Goal: Check status: Check status

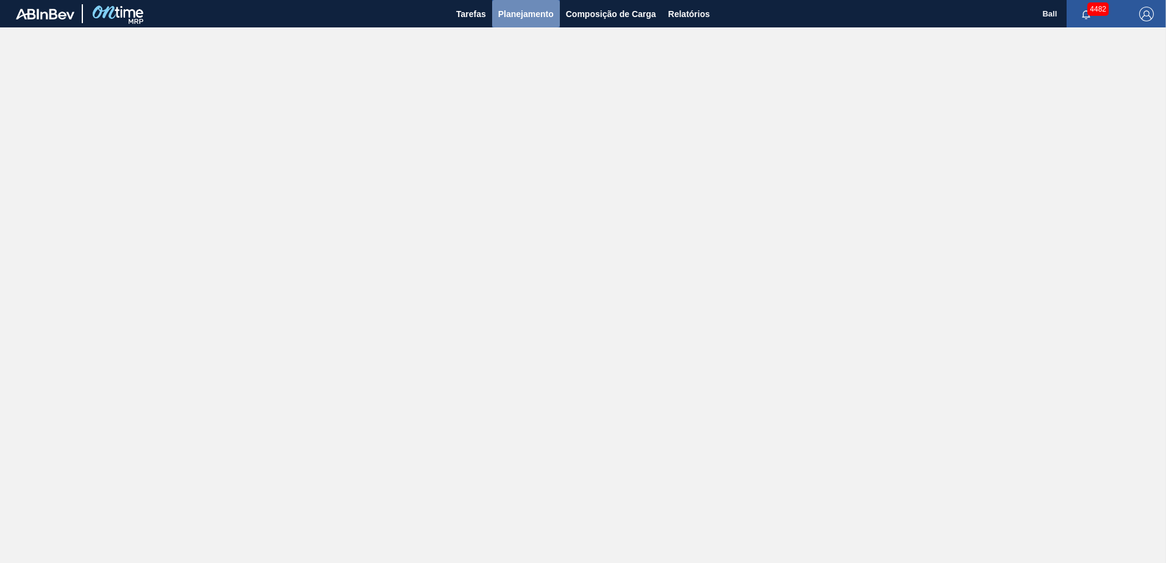
click at [521, 20] on span "Planejamento" at bounding box center [525, 14] width 55 height 15
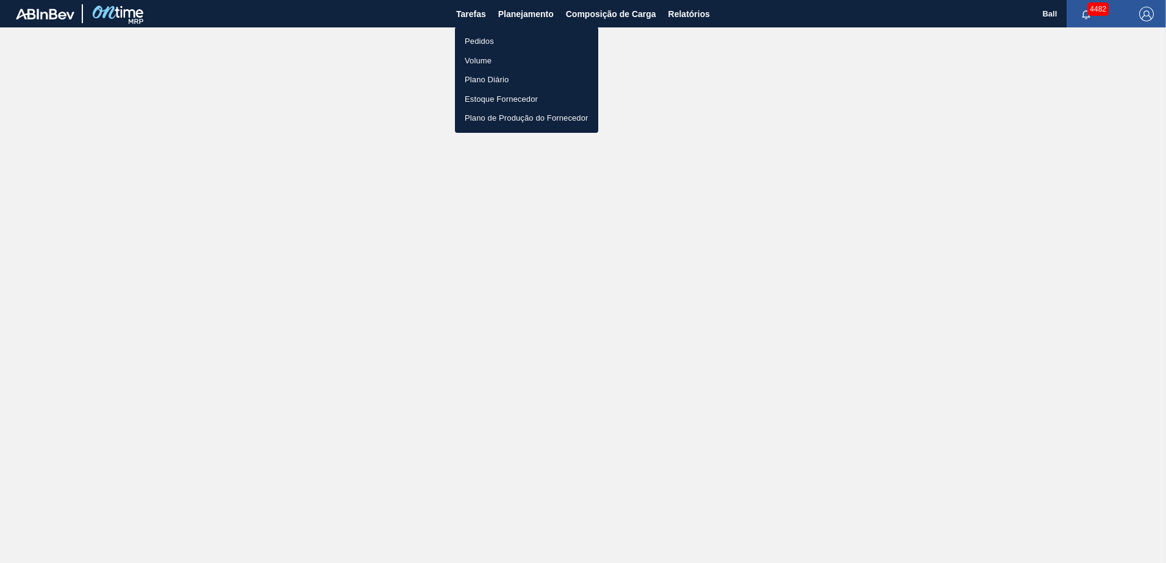
click at [485, 60] on li "Volume" at bounding box center [526, 61] width 143 height 20
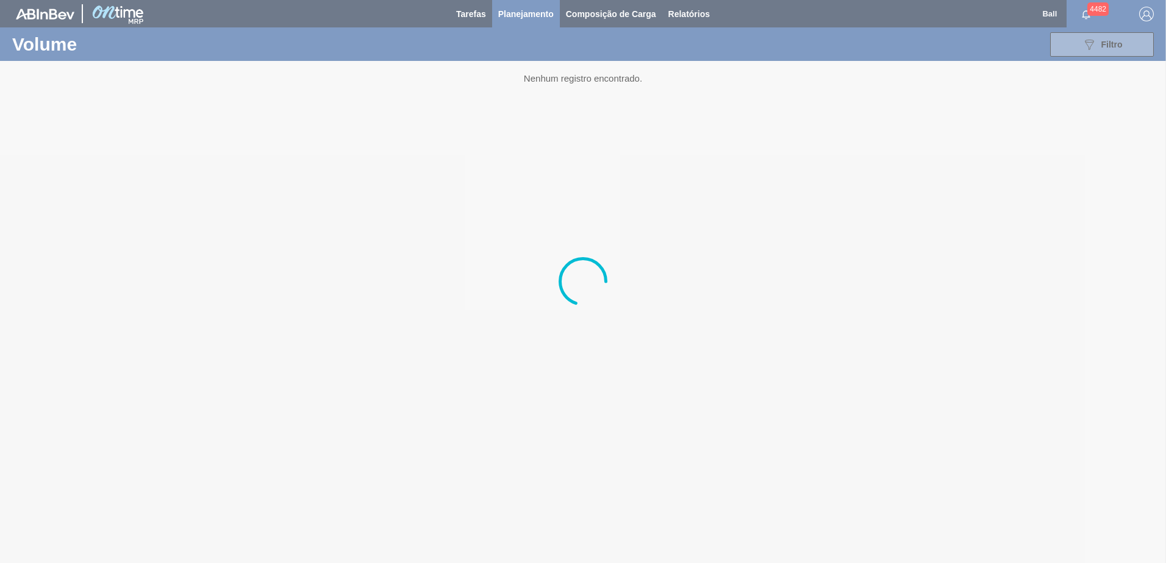
click at [521, 11] on div at bounding box center [583, 281] width 1166 height 563
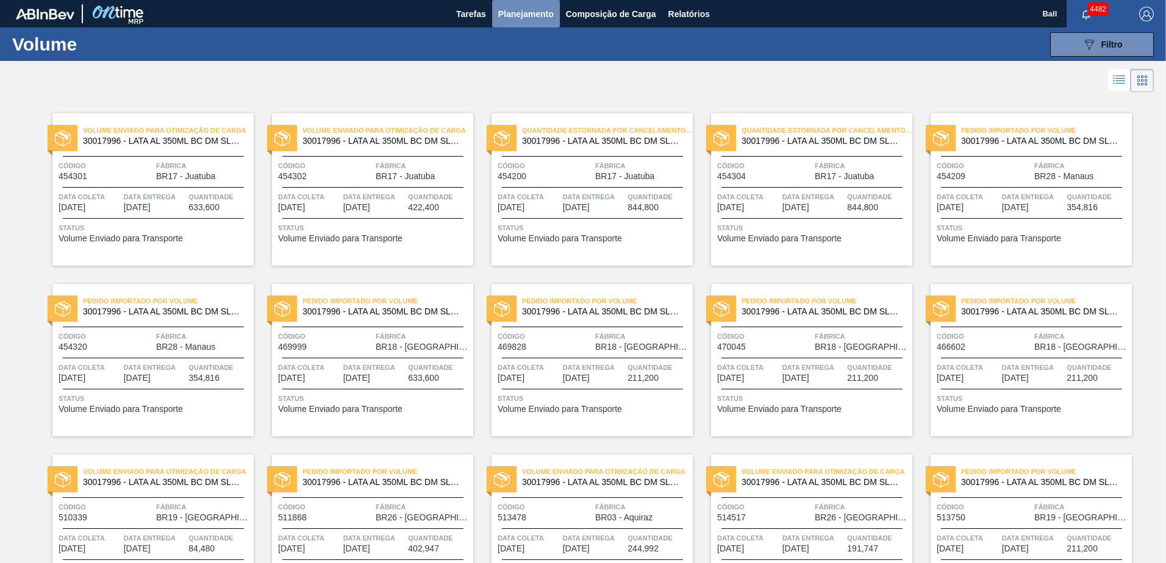
click at [507, 12] on span "Planejamento" at bounding box center [525, 14] width 55 height 15
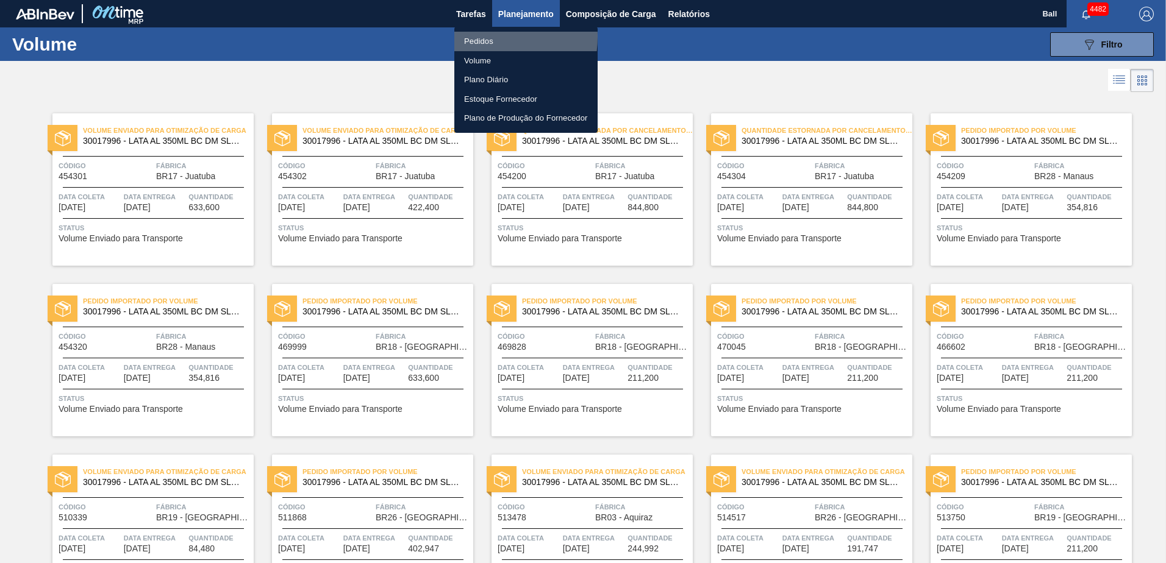
click at [477, 37] on li "Pedidos" at bounding box center [525, 42] width 143 height 20
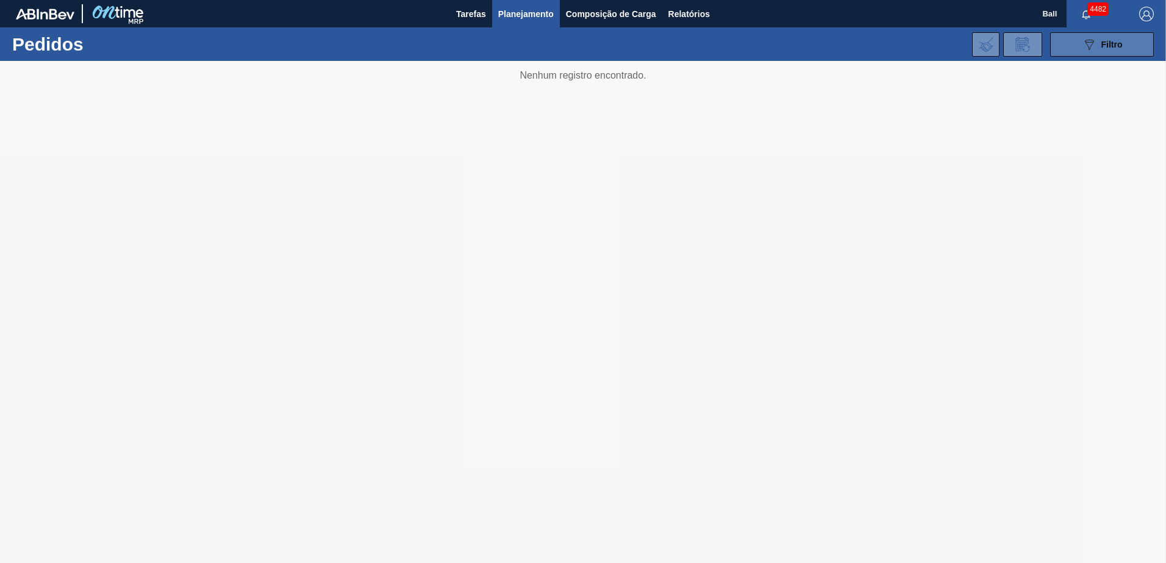
click at [1092, 49] on icon "089F7B8B-B2A5-4AFE-B5C0-19BA573D28AC" at bounding box center [1089, 44] width 15 height 15
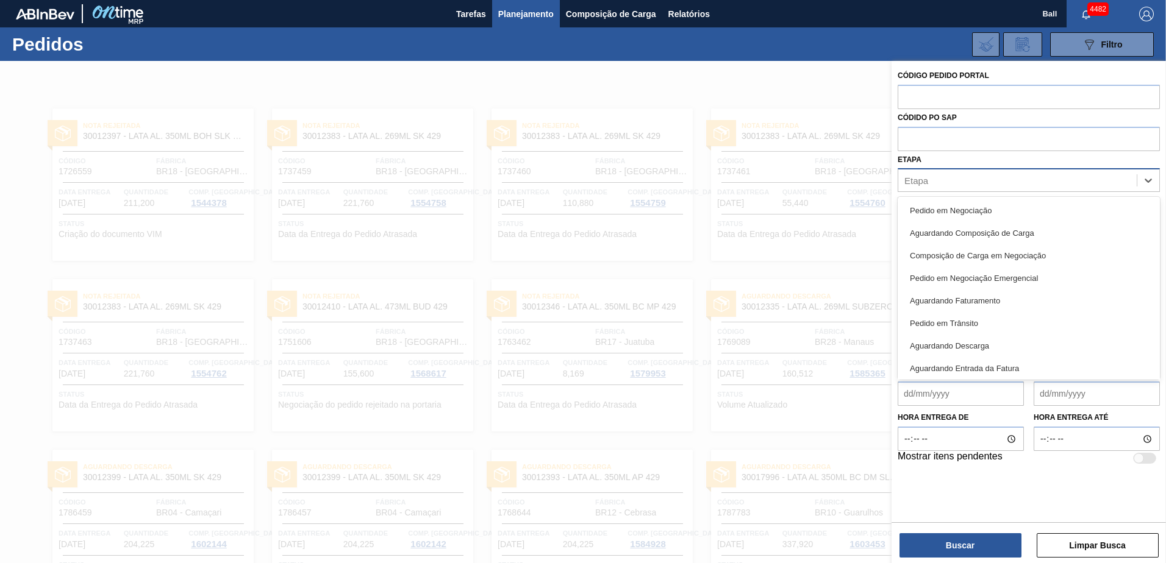
click at [932, 182] on div "Etapa" at bounding box center [1017, 181] width 238 height 18
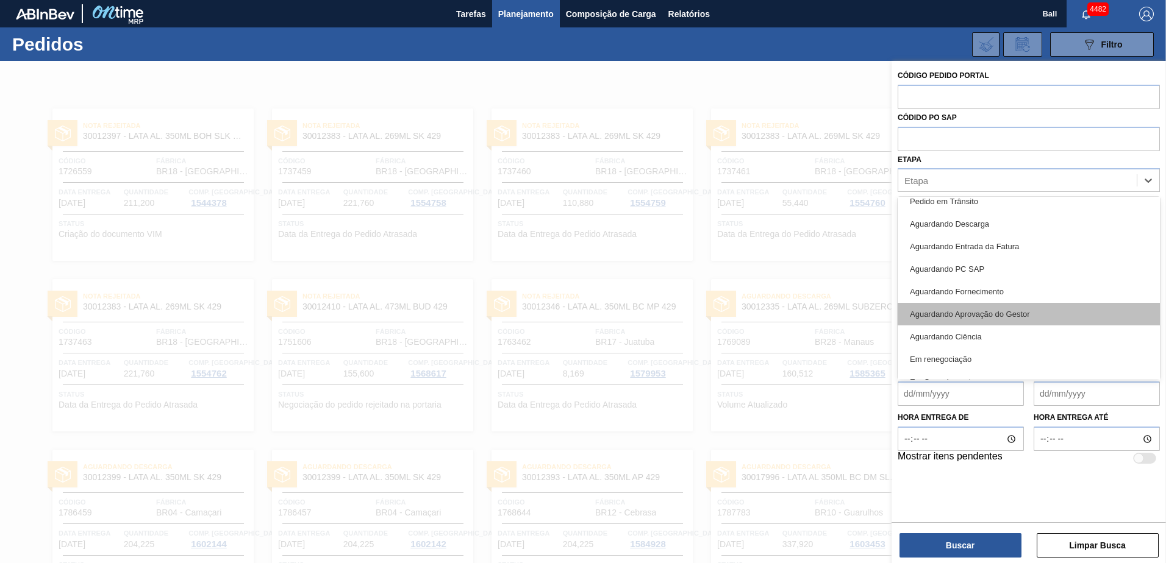
scroll to position [160, 0]
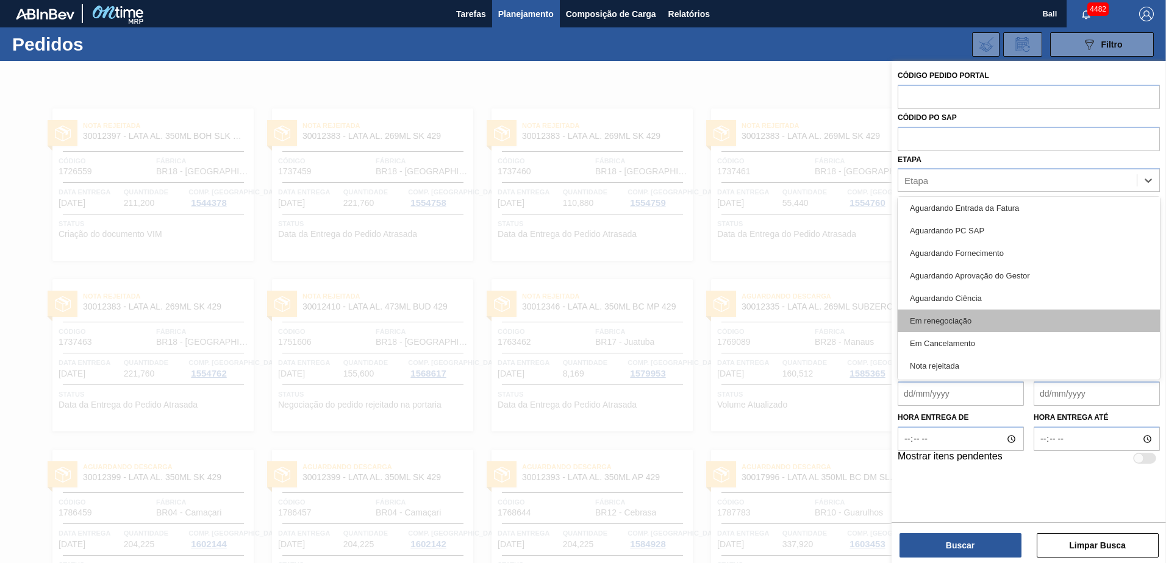
click at [952, 323] on div "Em renegociação" at bounding box center [1029, 321] width 262 height 23
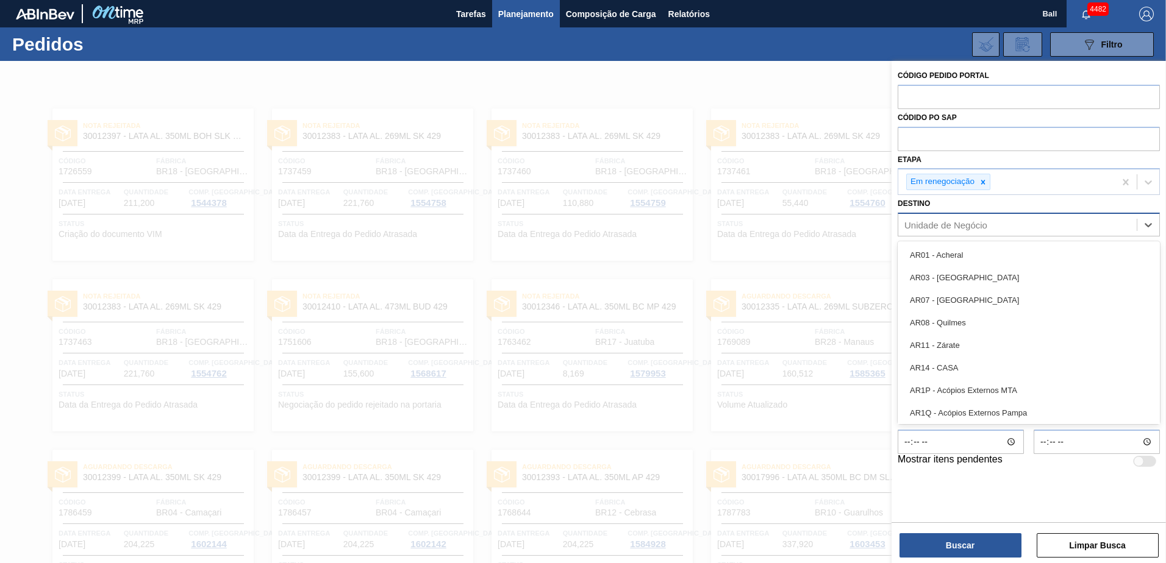
click at [934, 229] on div "Unidade de Negócio" at bounding box center [945, 225] width 83 height 10
type input "vi"
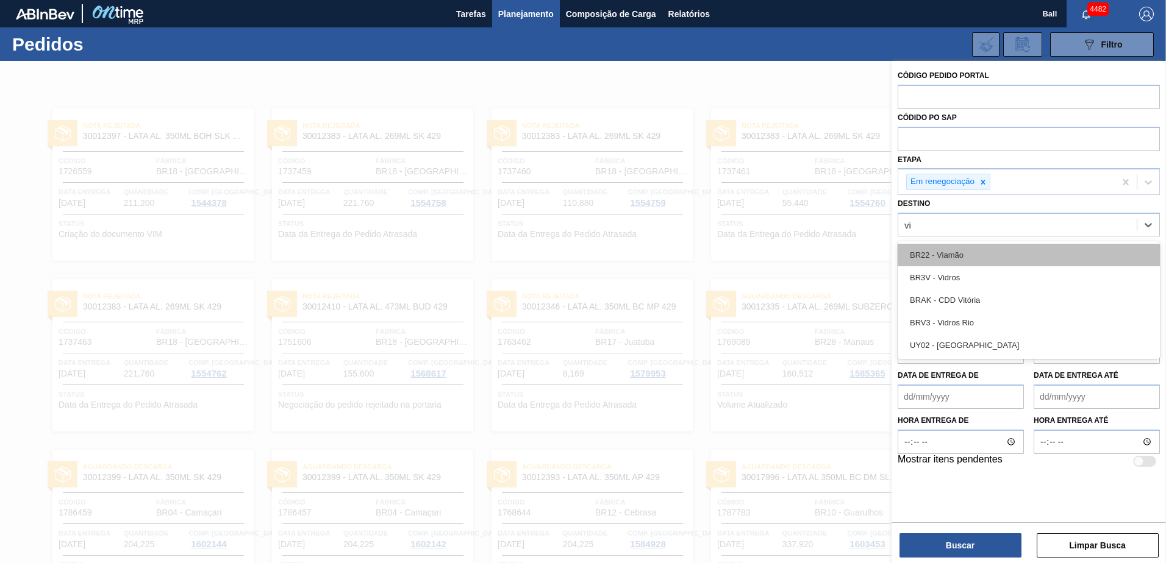
click at [943, 254] on div "BR22 - Viamão" at bounding box center [1029, 255] width 262 height 23
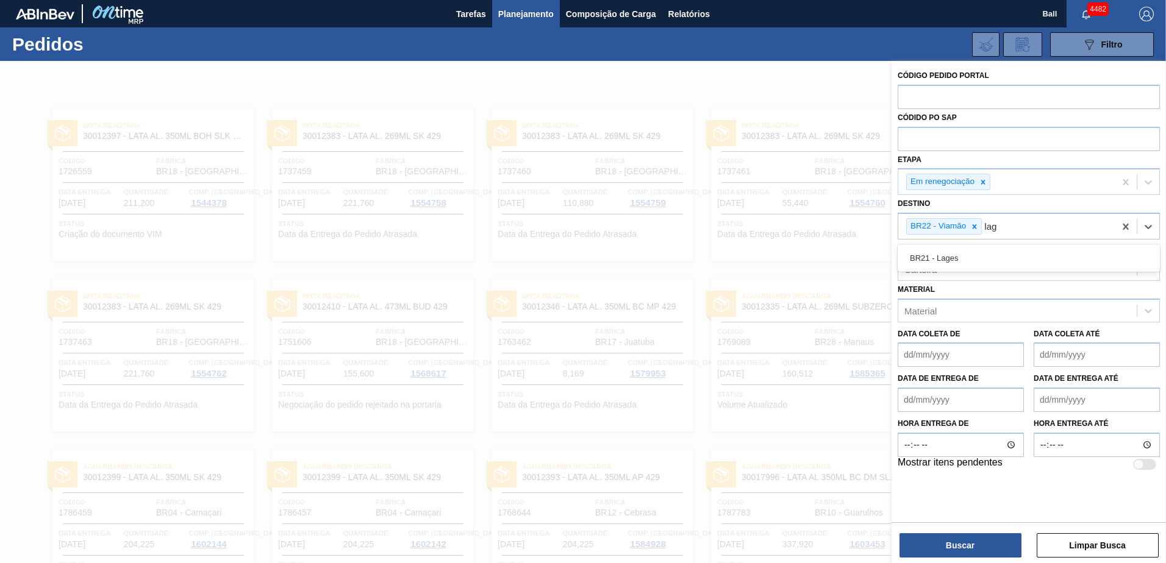
type input "lage"
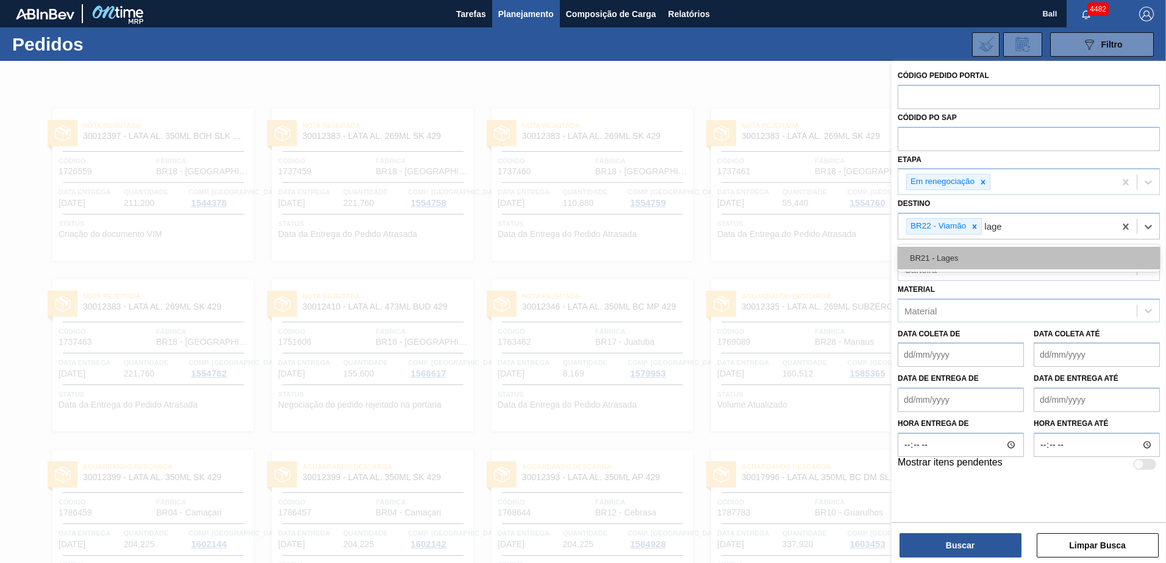
click at [963, 259] on div "BR21 - Lages" at bounding box center [1029, 258] width 262 height 23
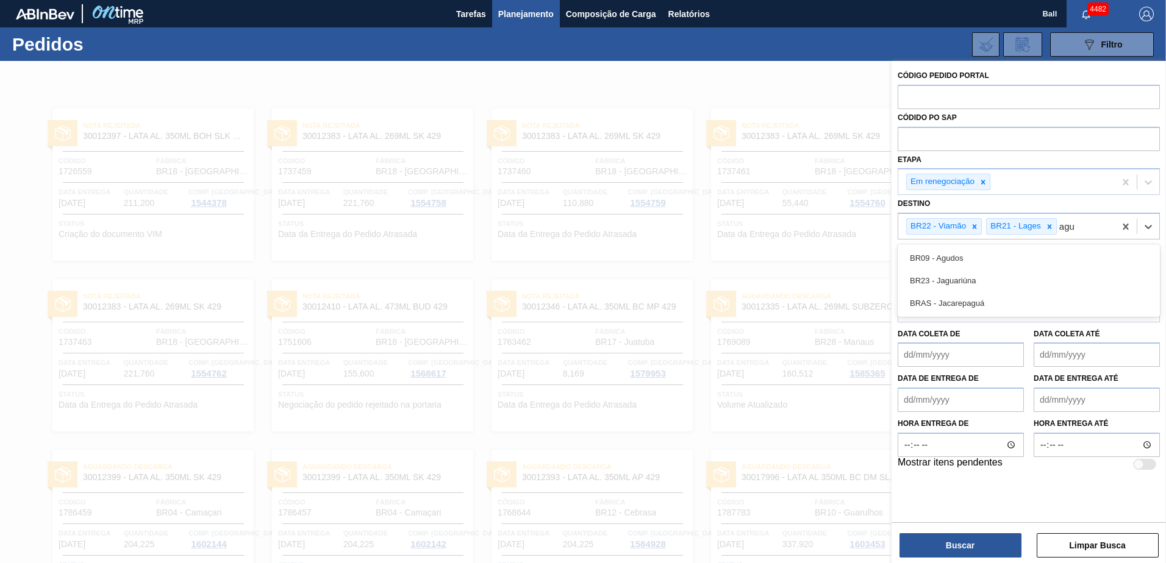
type input "agud"
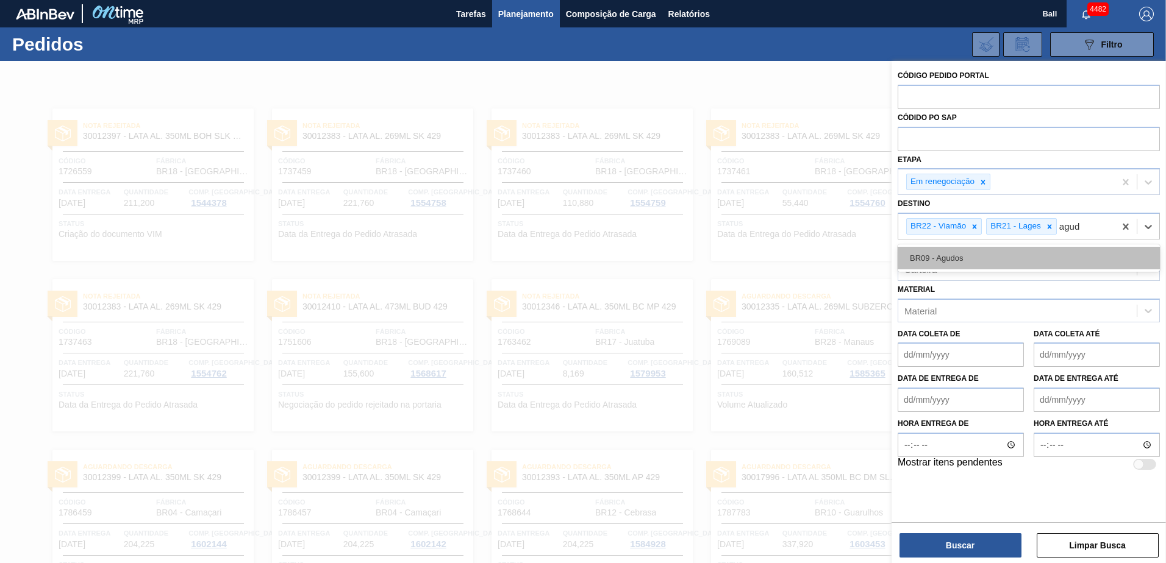
click at [974, 264] on div "BR09 - Agudos" at bounding box center [1029, 258] width 262 height 23
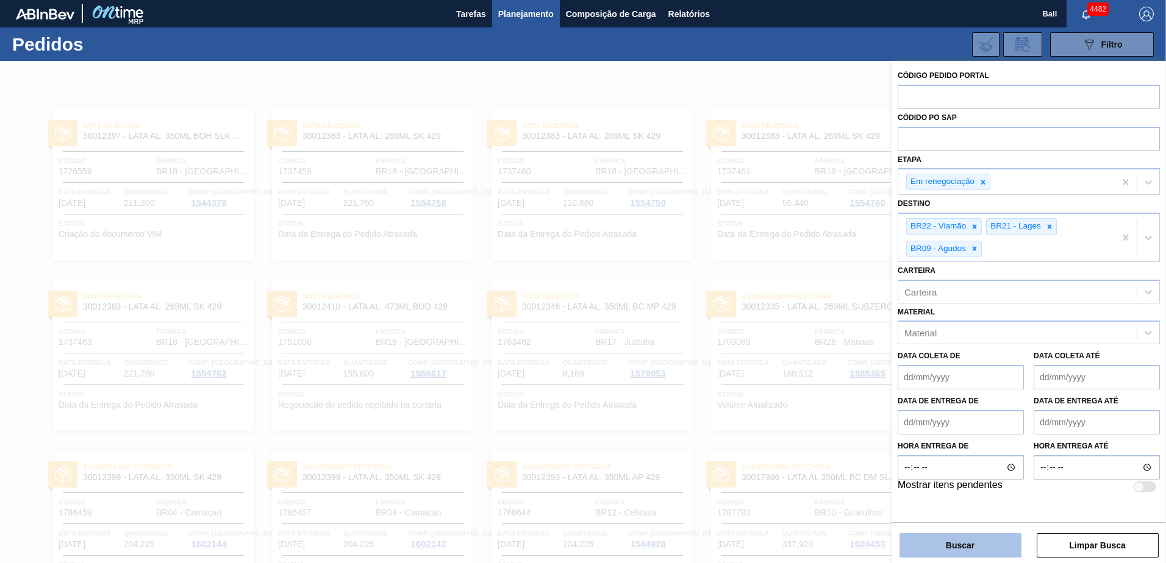
click at [957, 543] on button "Buscar" at bounding box center [960, 546] width 122 height 24
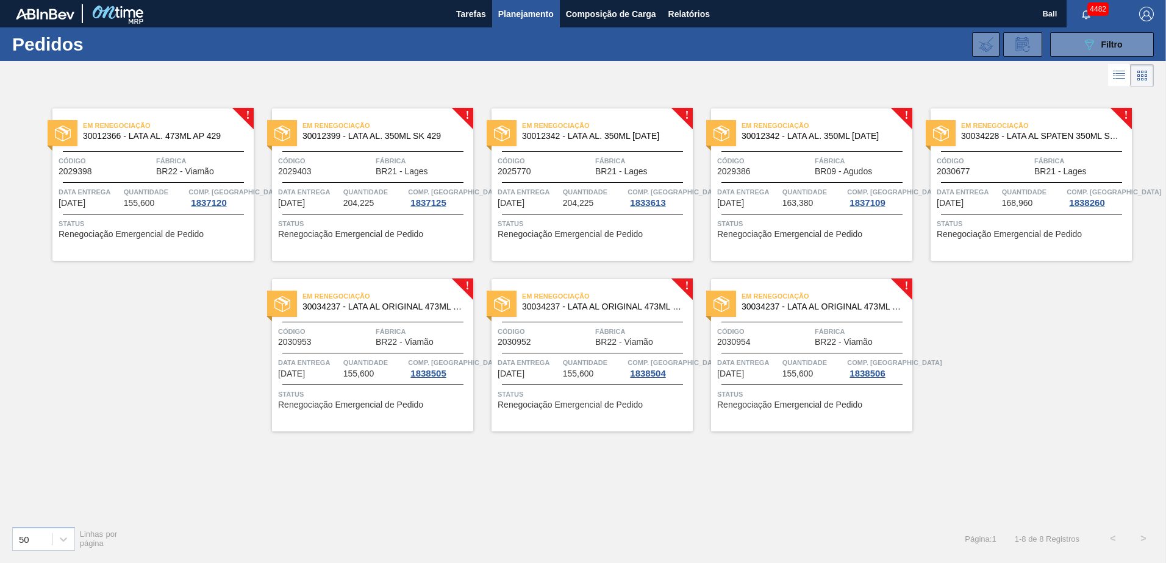
click at [1112, 77] on icon at bounding box center [1119, 75] width 15 height 15
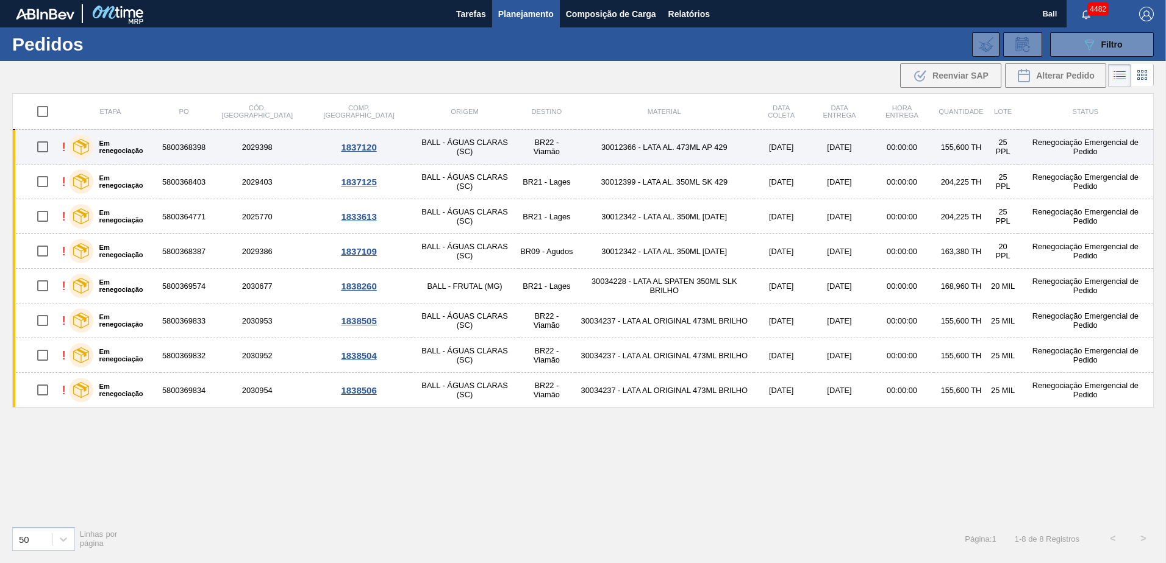
click at [202, 147] on td "5800368398" at bounding box center [183, 147] width 47 height 35
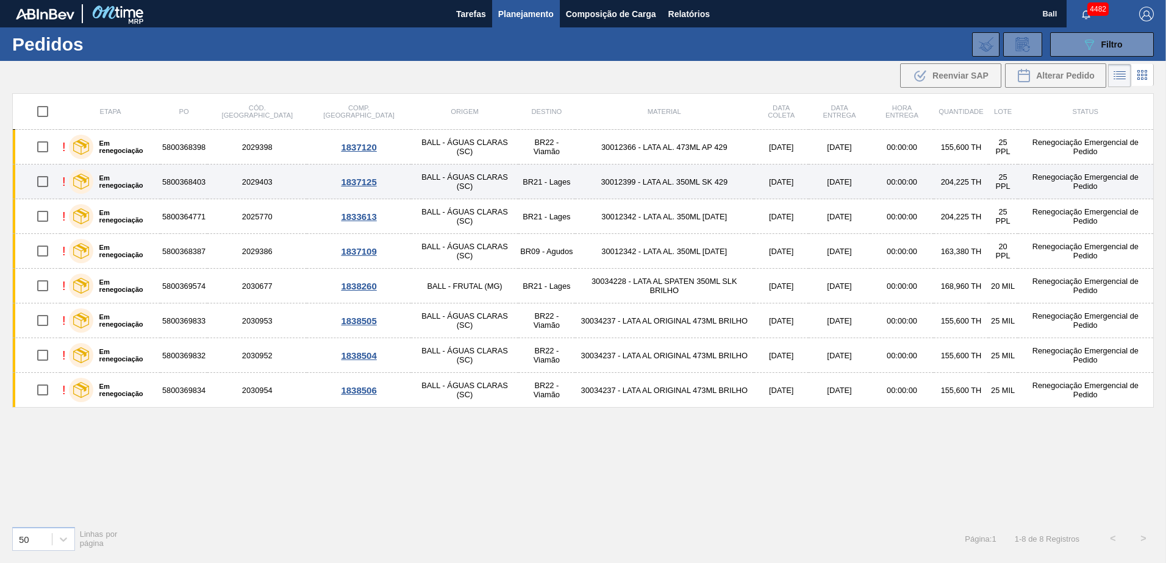
click at [207, 180] on td "5800368403" at bounding box center [183, 182] width 47 height 35
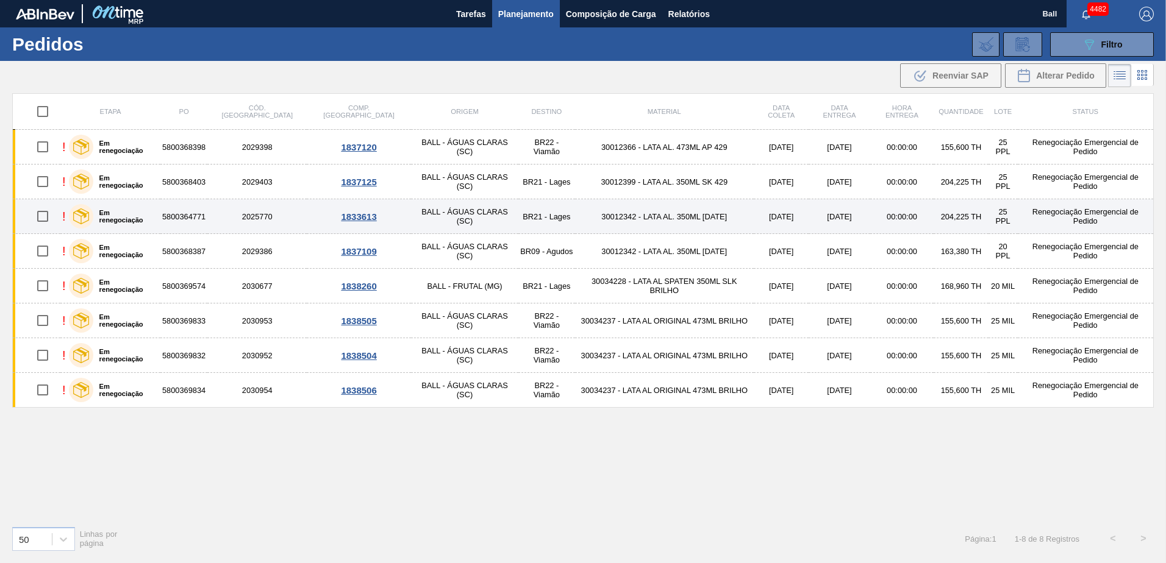
click at [182, 220] on td "5800364771" at bounding box center [183, 216] width 47 height 35
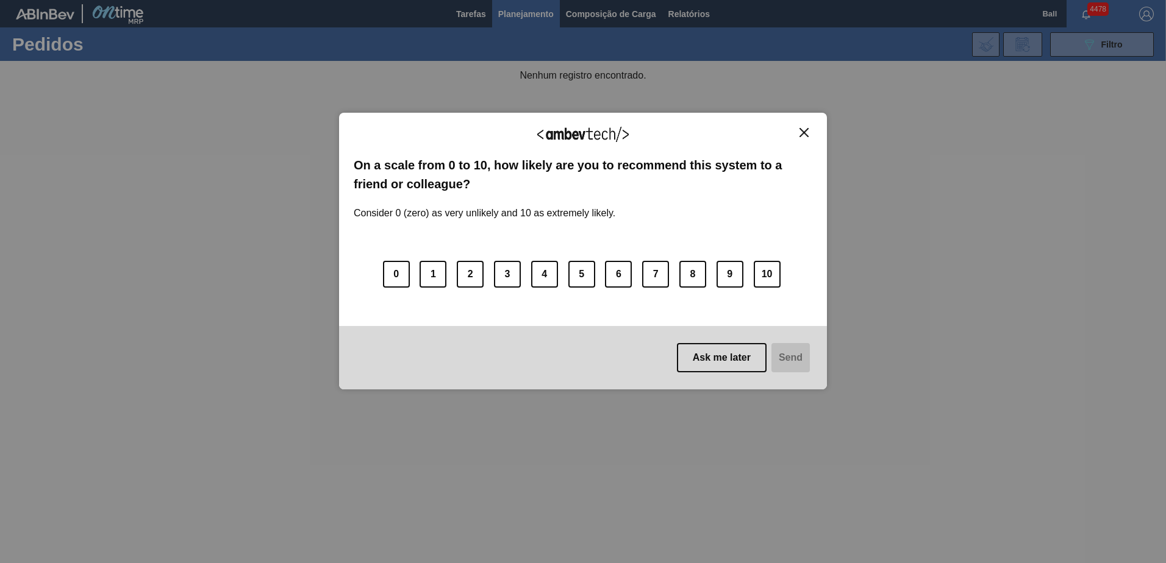
click at [805, 132] on img "Close" at bounding box center [803, 132] width 9 height 9
